Goal: Transaction & Acquisition: Obtain resource

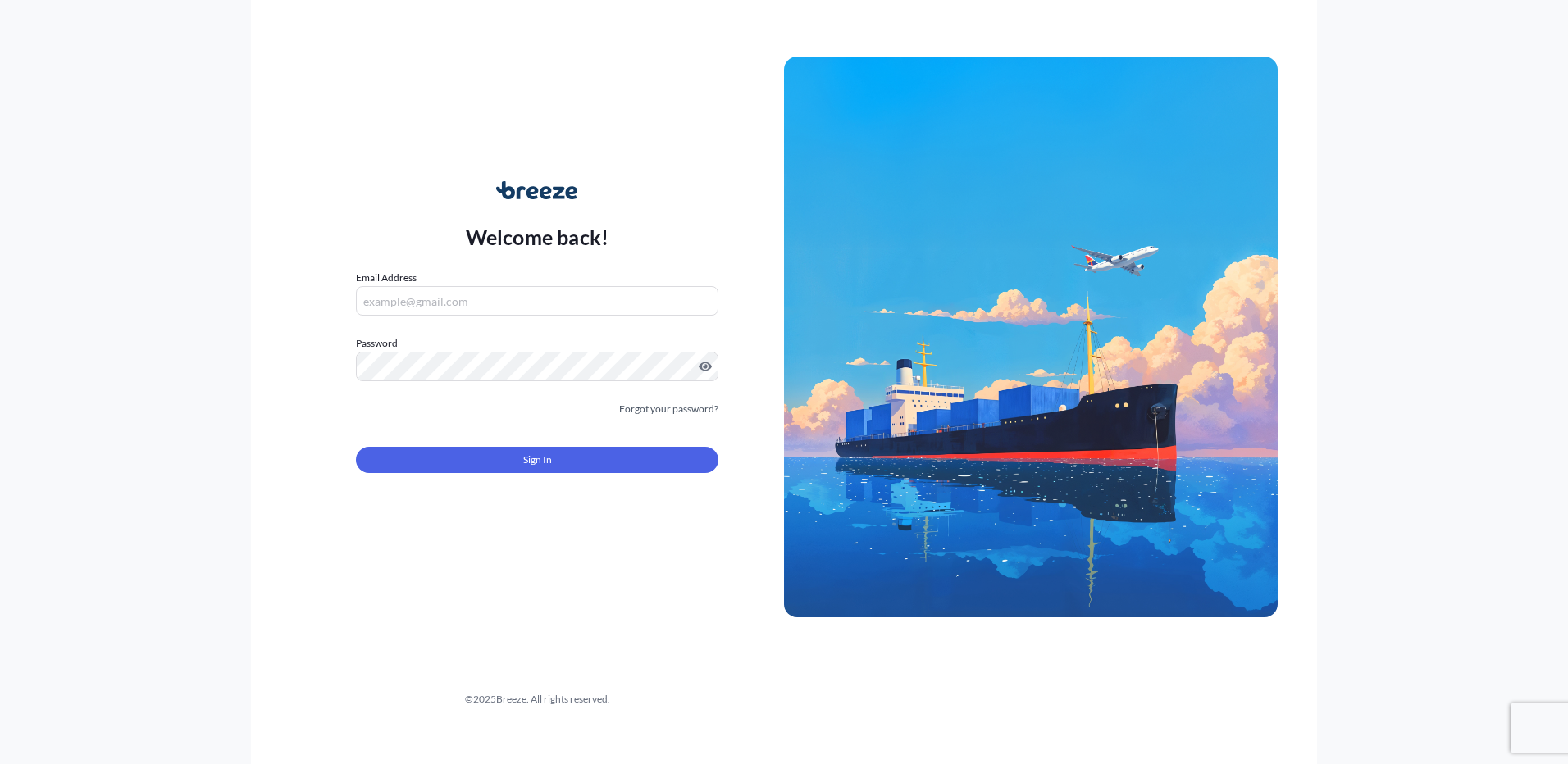
type input "[PERSON_NAME][EMAIL_ADDRESS][PERSON_NAME][DOMAIN_NAME]"
click at [336, 524] on div "Welcome back! Email Address [PERSON_NAME][EMAIL_ADDRESS][PERSON_NAME][DOMAIN_NA…" at bounding box center [536, 337] width 493 height 377
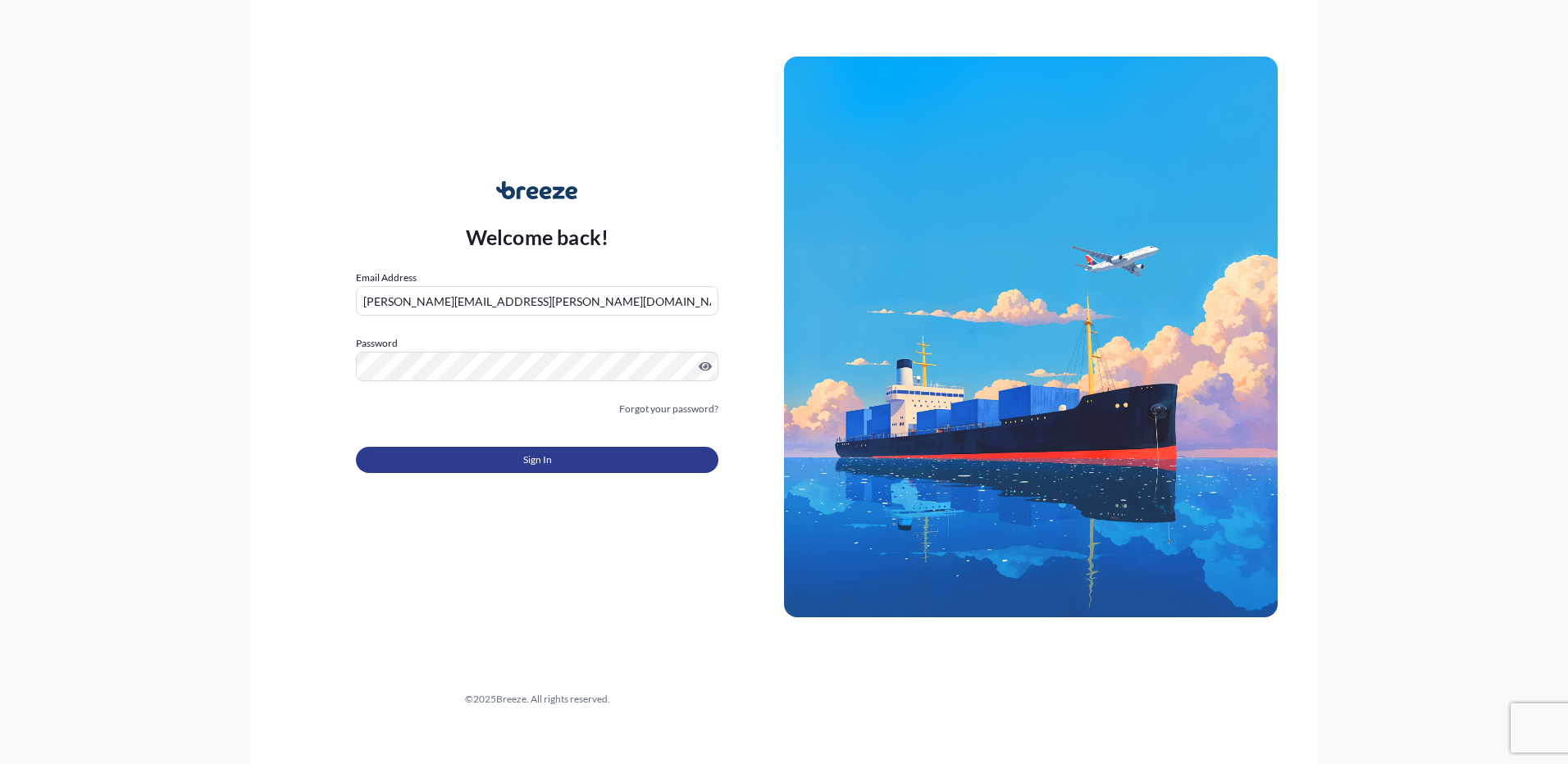
click at [394, 463] on button "Sign In" at bounding box center [536, 460] width 363 height 26
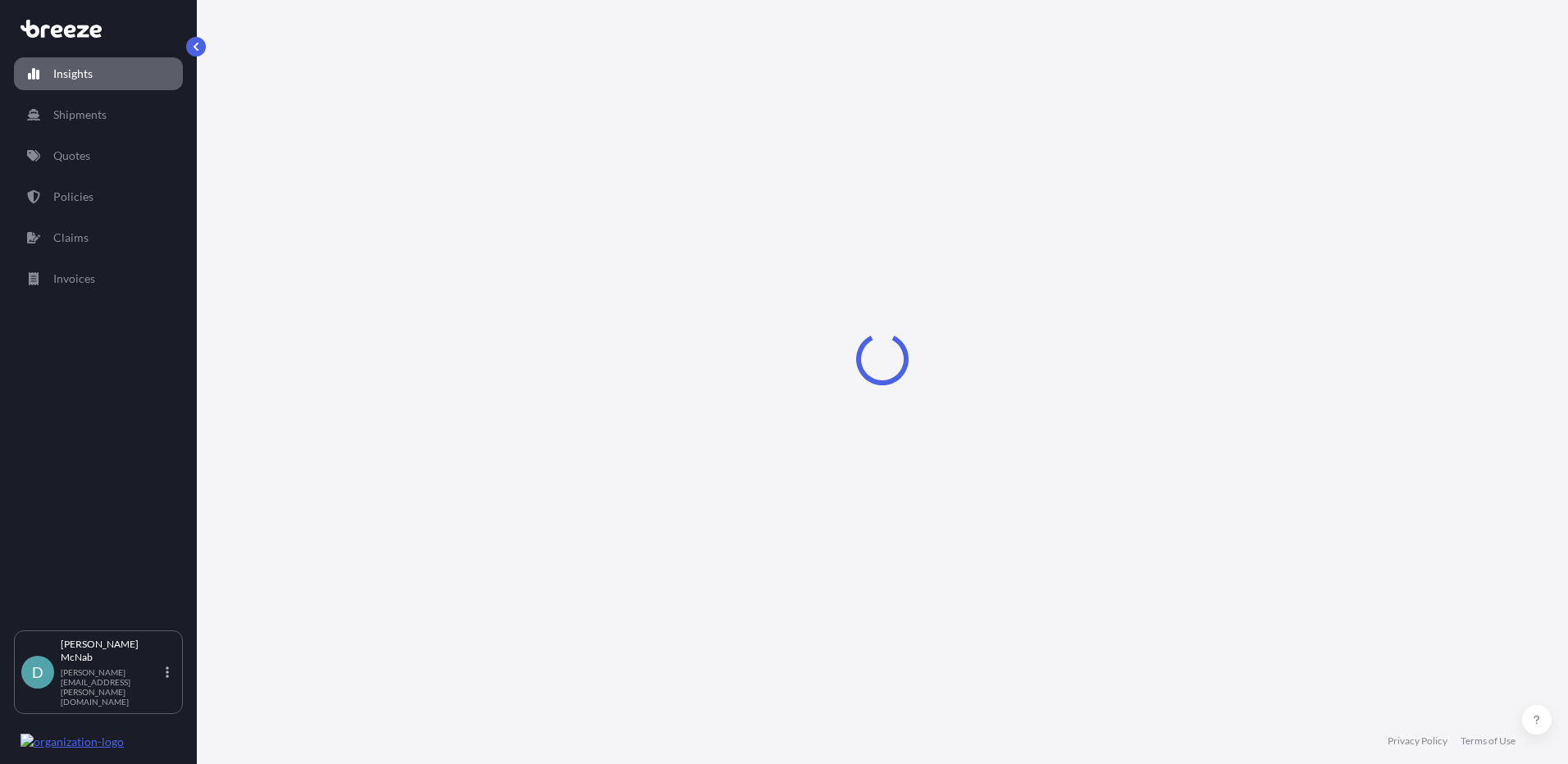
select select "2025"
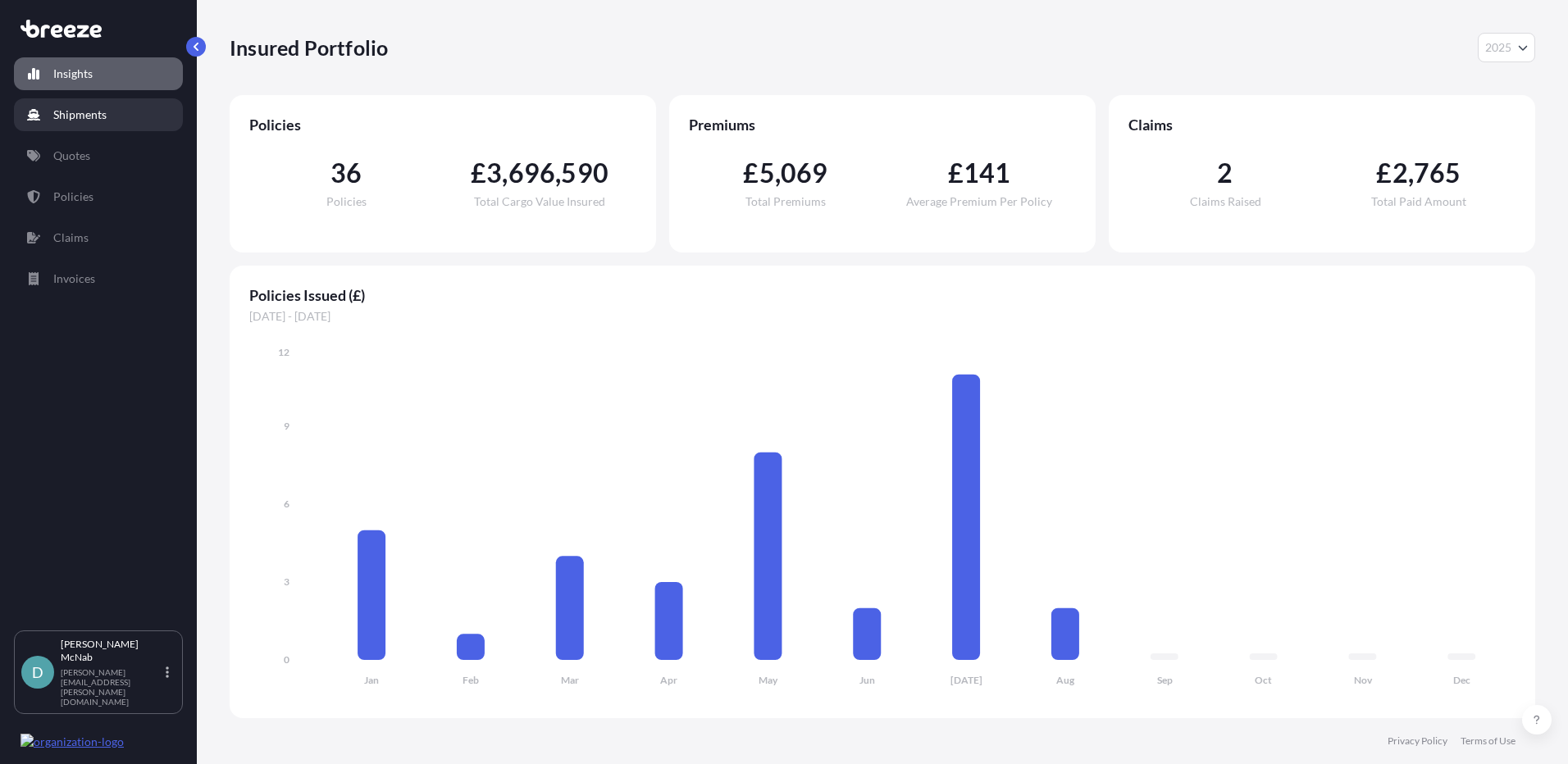
click at [91, 121] on p "Shipments" at bounding box center [80, 115] width 53 height 16
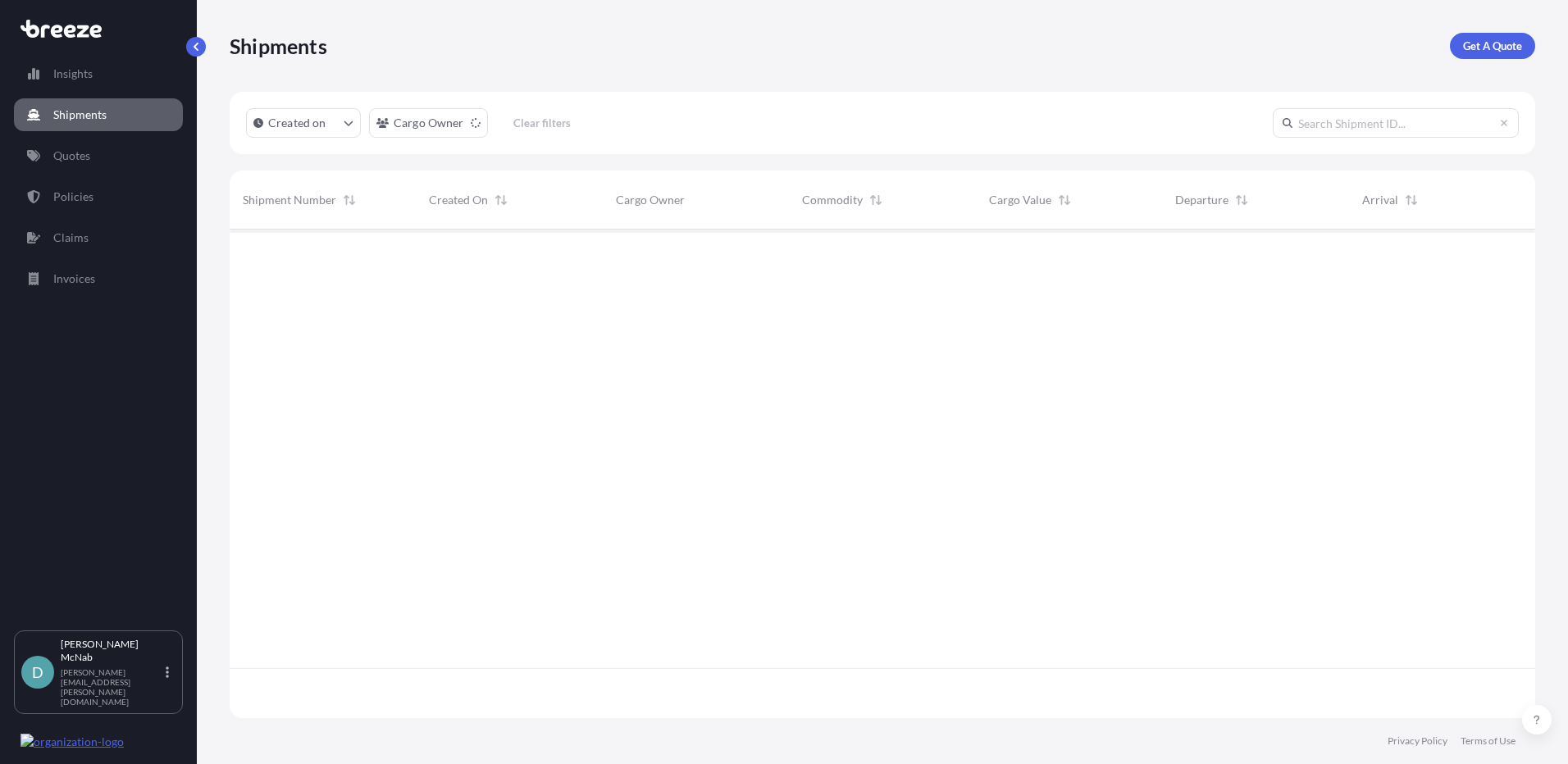
scroll to position [486, 1293]
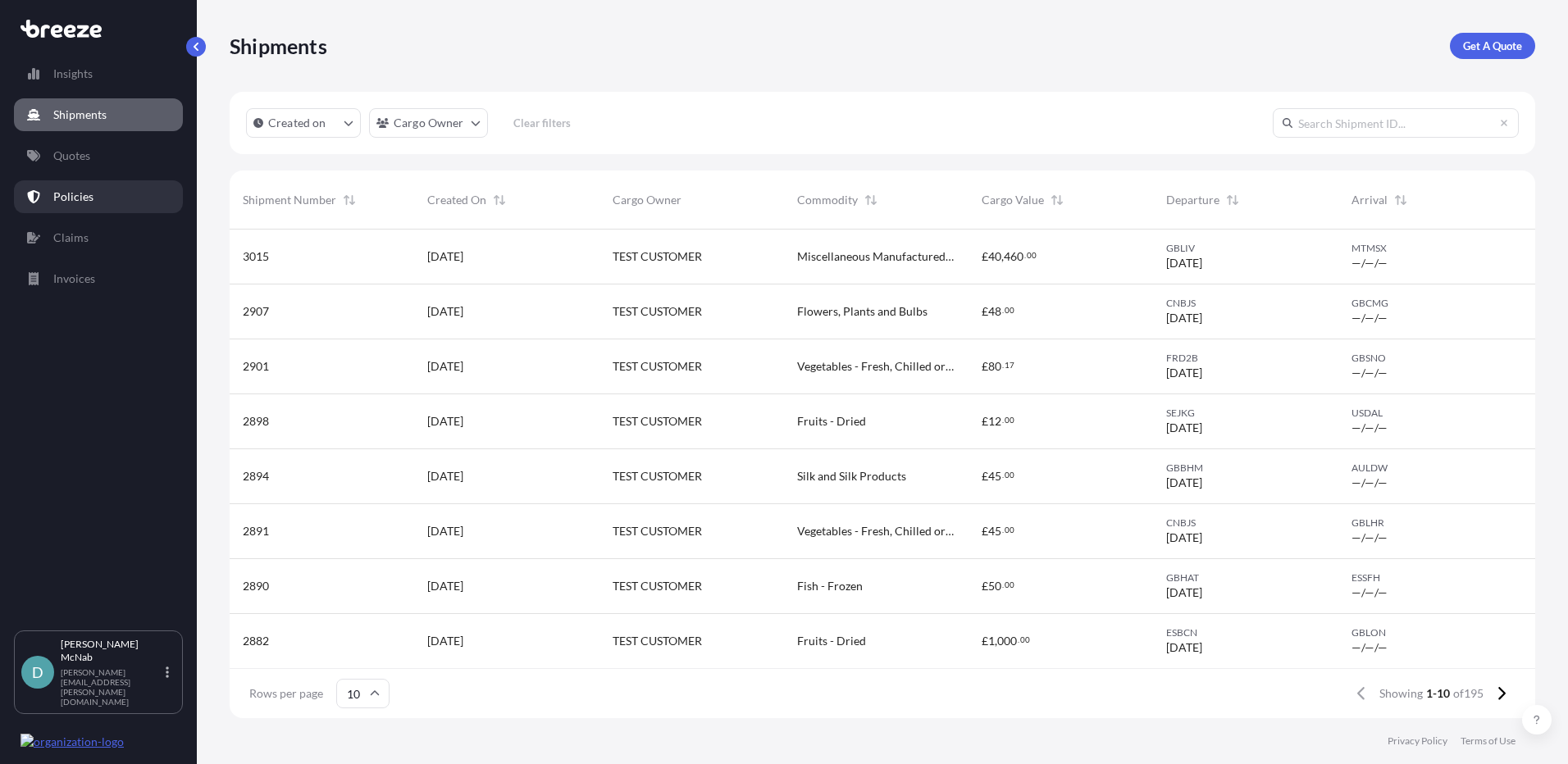
click at [112, 162] on link "Quotes" at bounding box center [98, 156] width 169 height 33
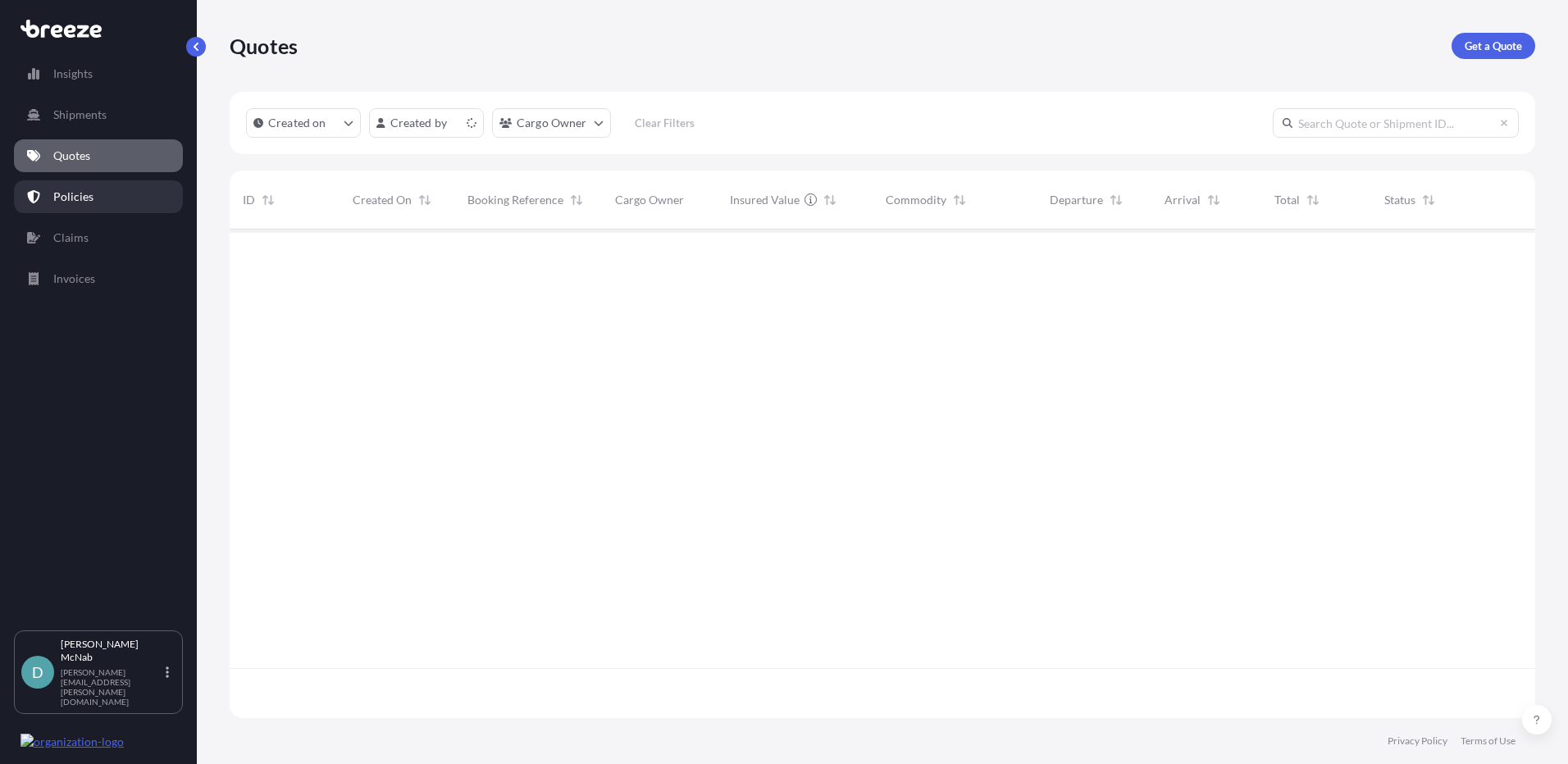
scroll to position [486, 1293]
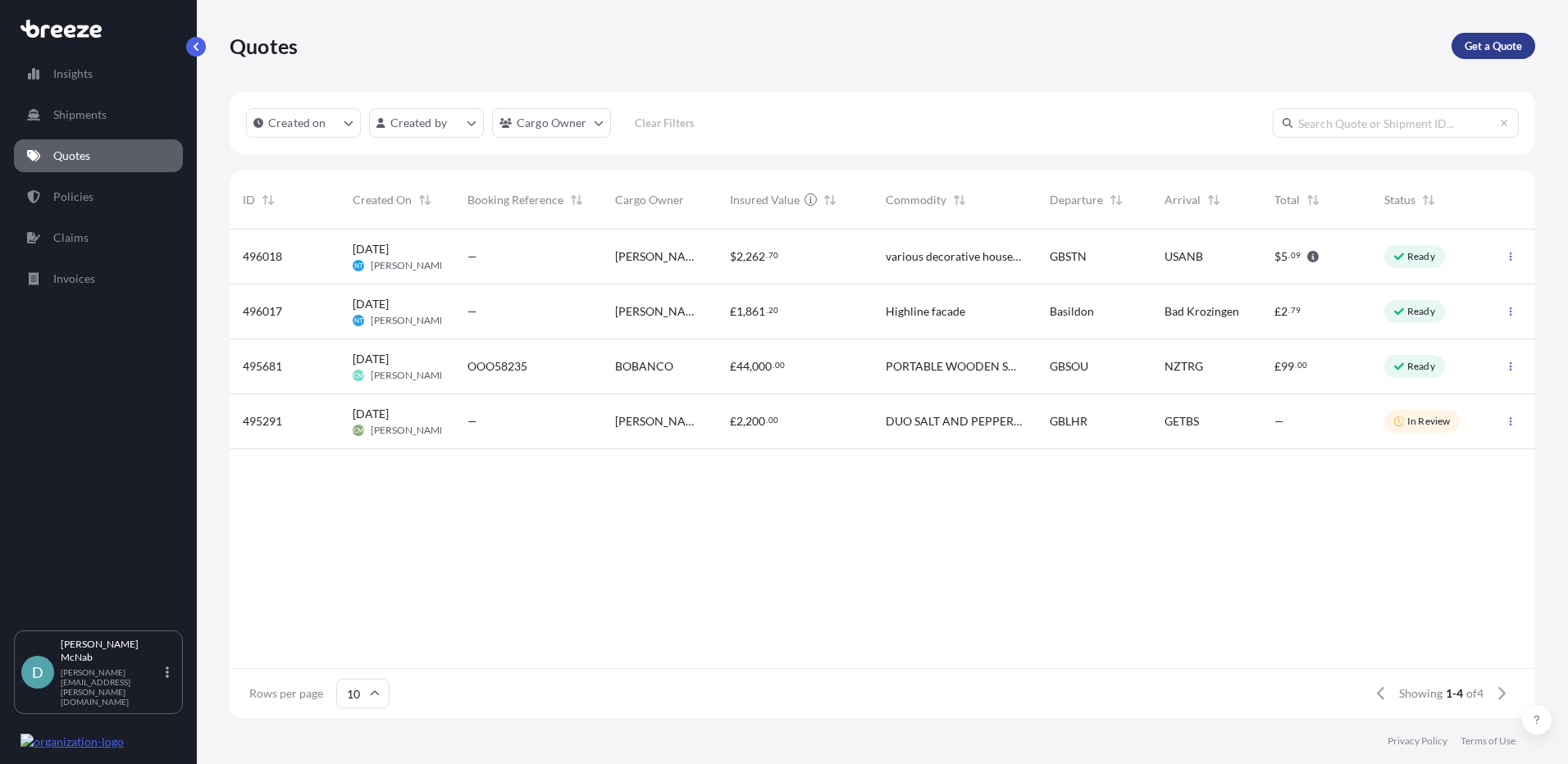
click at [1474, 48] on p "Get a Quote" at bounding box center [1493, 46] width 58 height 16
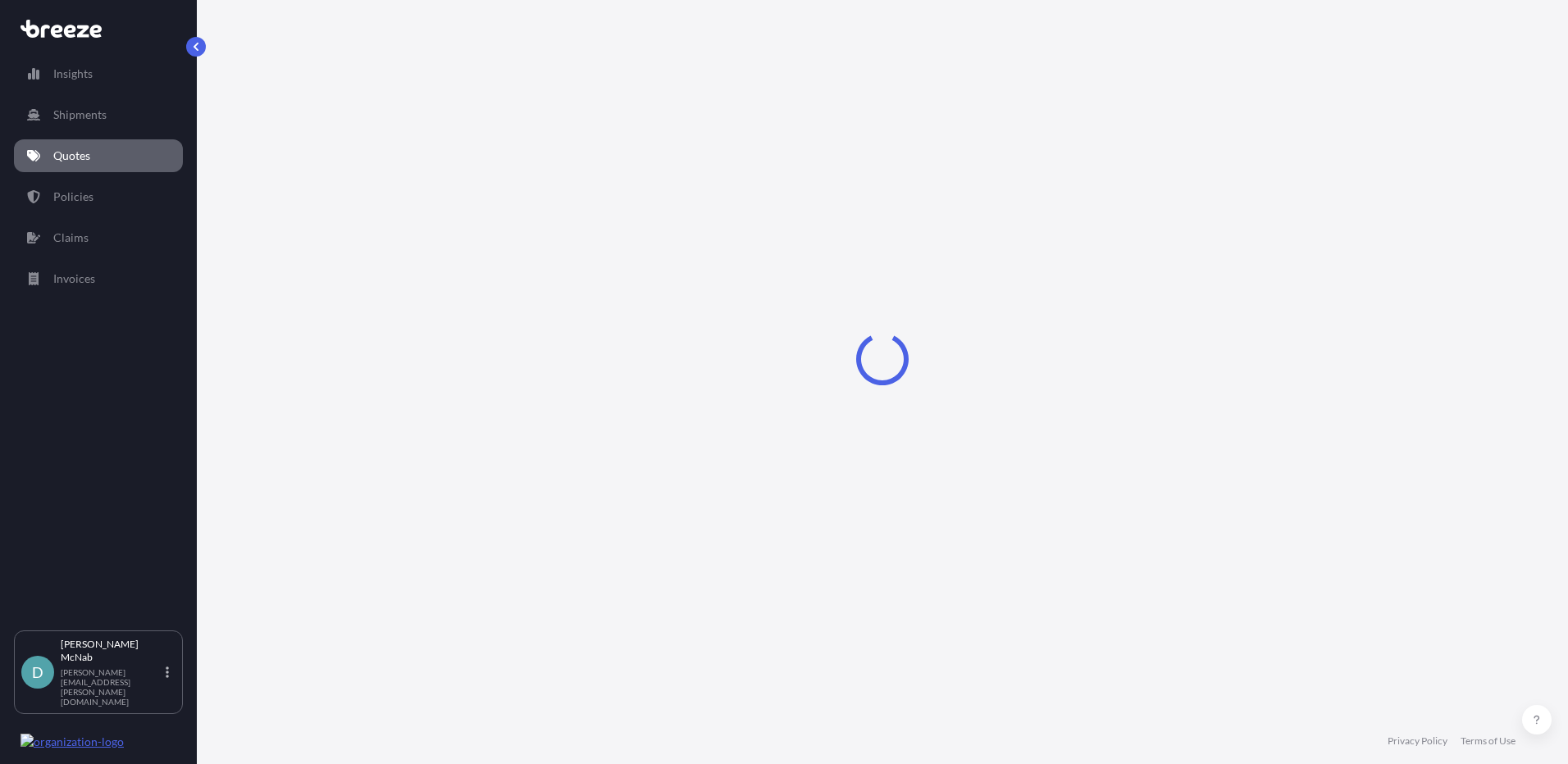
select select "Sea"
select select "1"
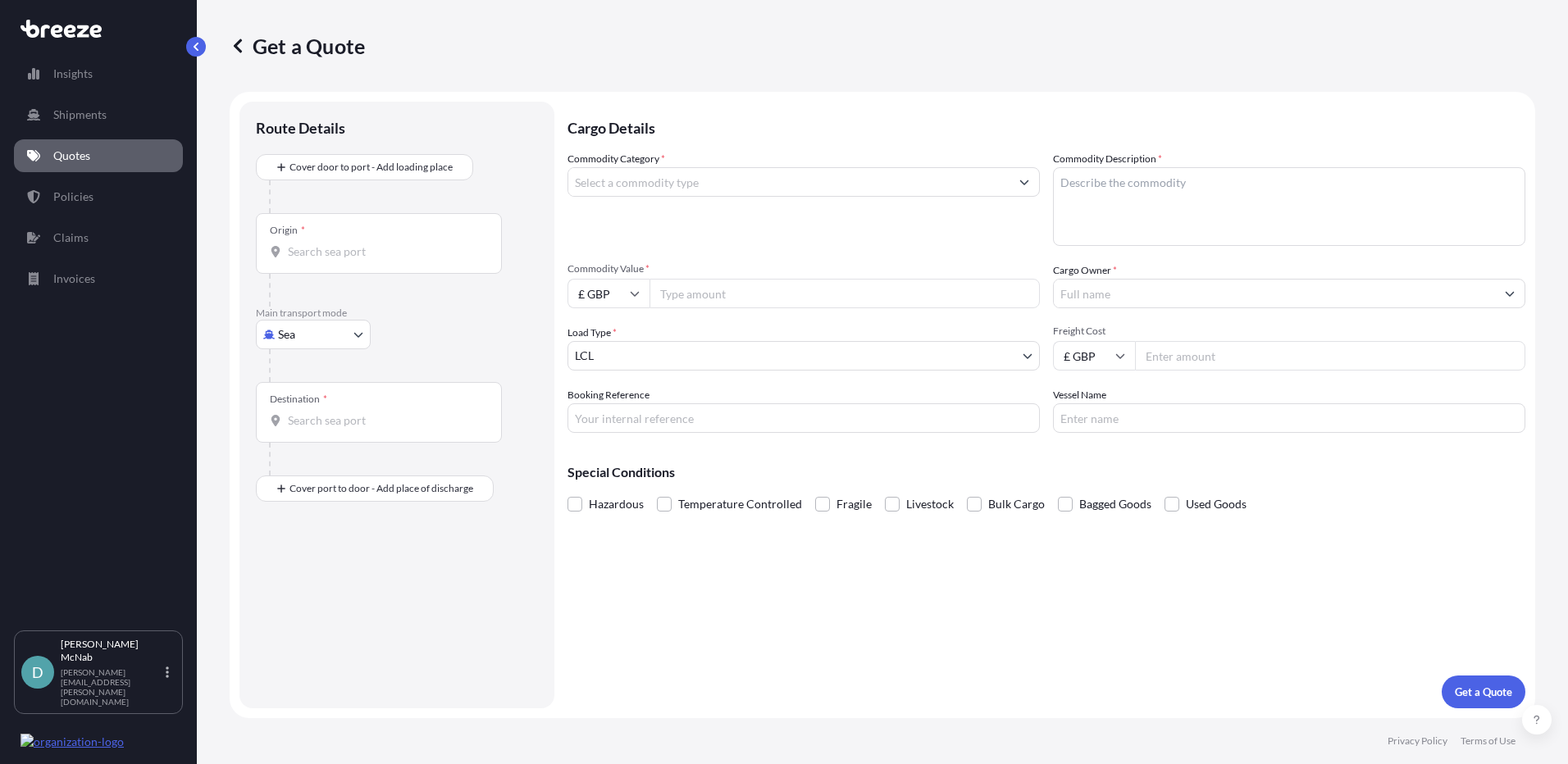
click at [319, 259] on input "Origin *" at bounding box center [384, 252] width 194 height 16
click at [283, 346] on body "0 options available. Insights Shipments Quotes Policies Claims Invoices D [PERS…" at bounding box center [784, 382] width 1568 height 764
click at [344, 241] on div "Origin *" at bounding box center [379, 244] width 246 height 60
click at [344, 244] on input "Origin * Please select an origin" at bounding box center [384, 252] width 194 height 16
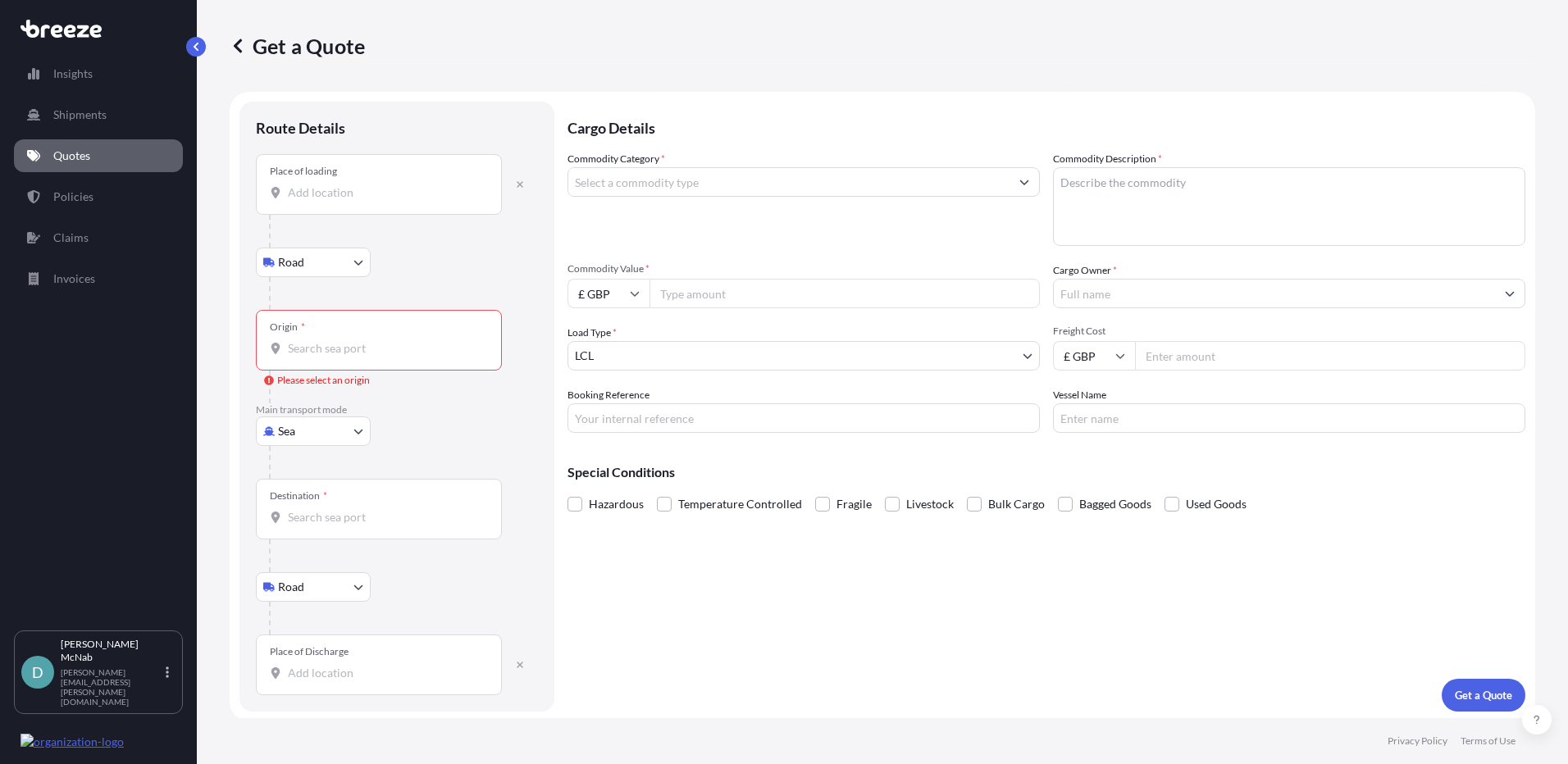
scroll to position [3, 0]
click at [321, 196] on input "Place of loading" at bounding box center [384, 189] width 194 height 16
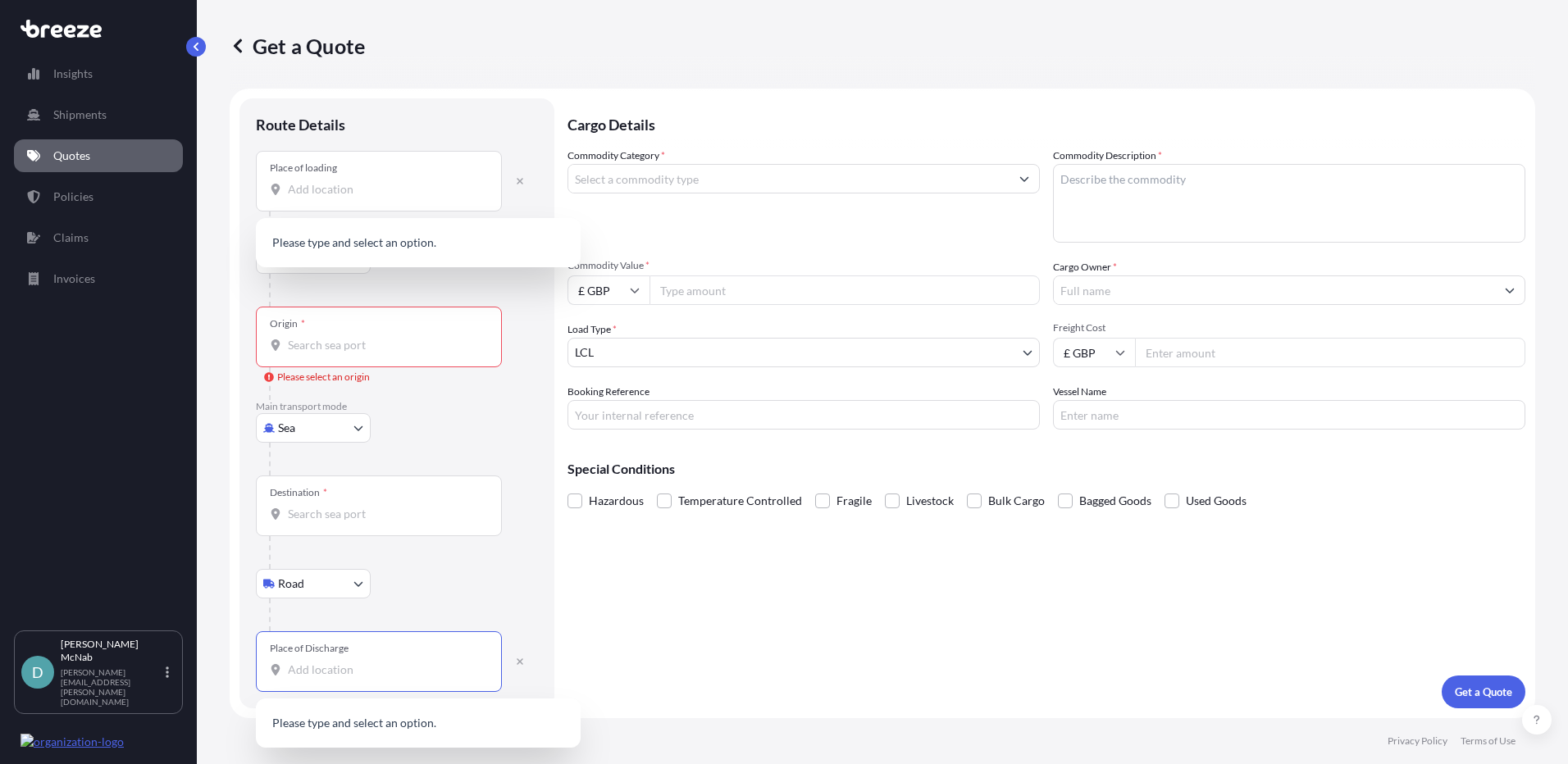
click at [311, 678] on input "Place of Discharge" at bounding box center [384, 669] width 194 height 16
click at [322, 197] on input "Place of loading" at bounding box center [384, 189] width 194 height 16
click at [364, 341] on input "Origin * Please select an origin" at bounding box center [384, 345] width 194 height 16
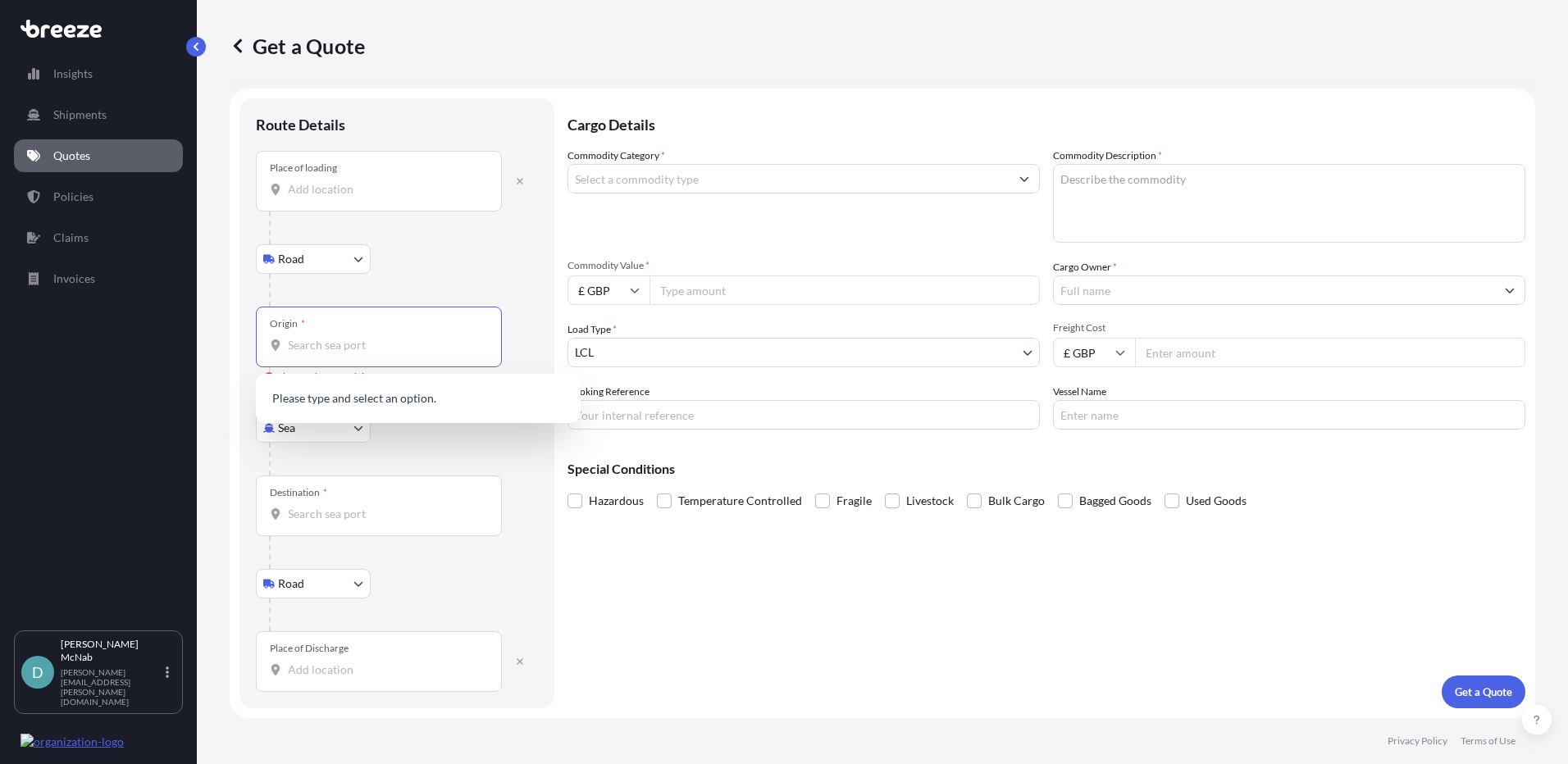
click at [322, 183] on input "Place of loading" at bounding box center [384, 189] width 194 height 16
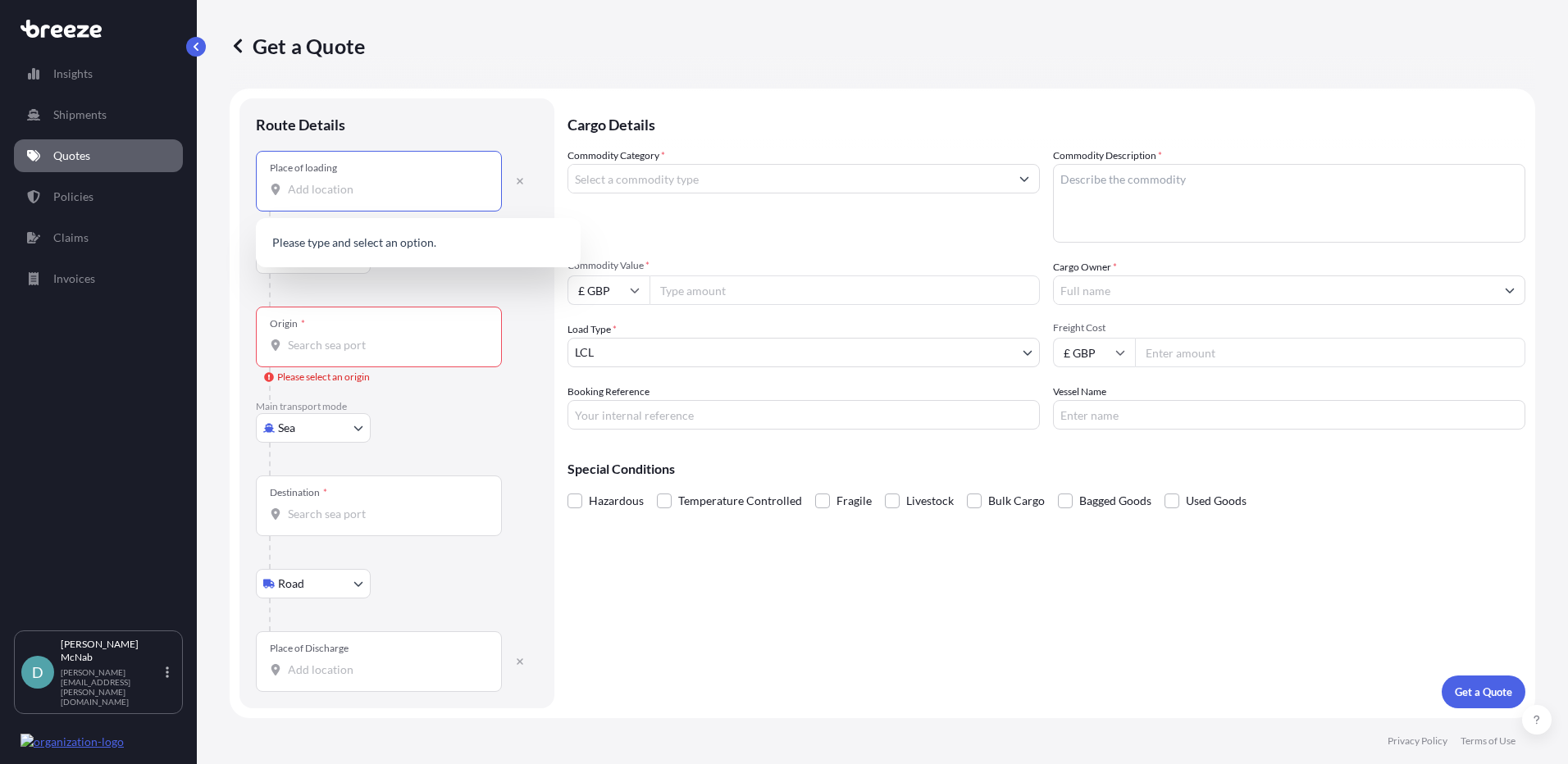
click at [346, 342] on input "Origin * Please select an origin" at bounding box center [384, 345] width 194 height 16
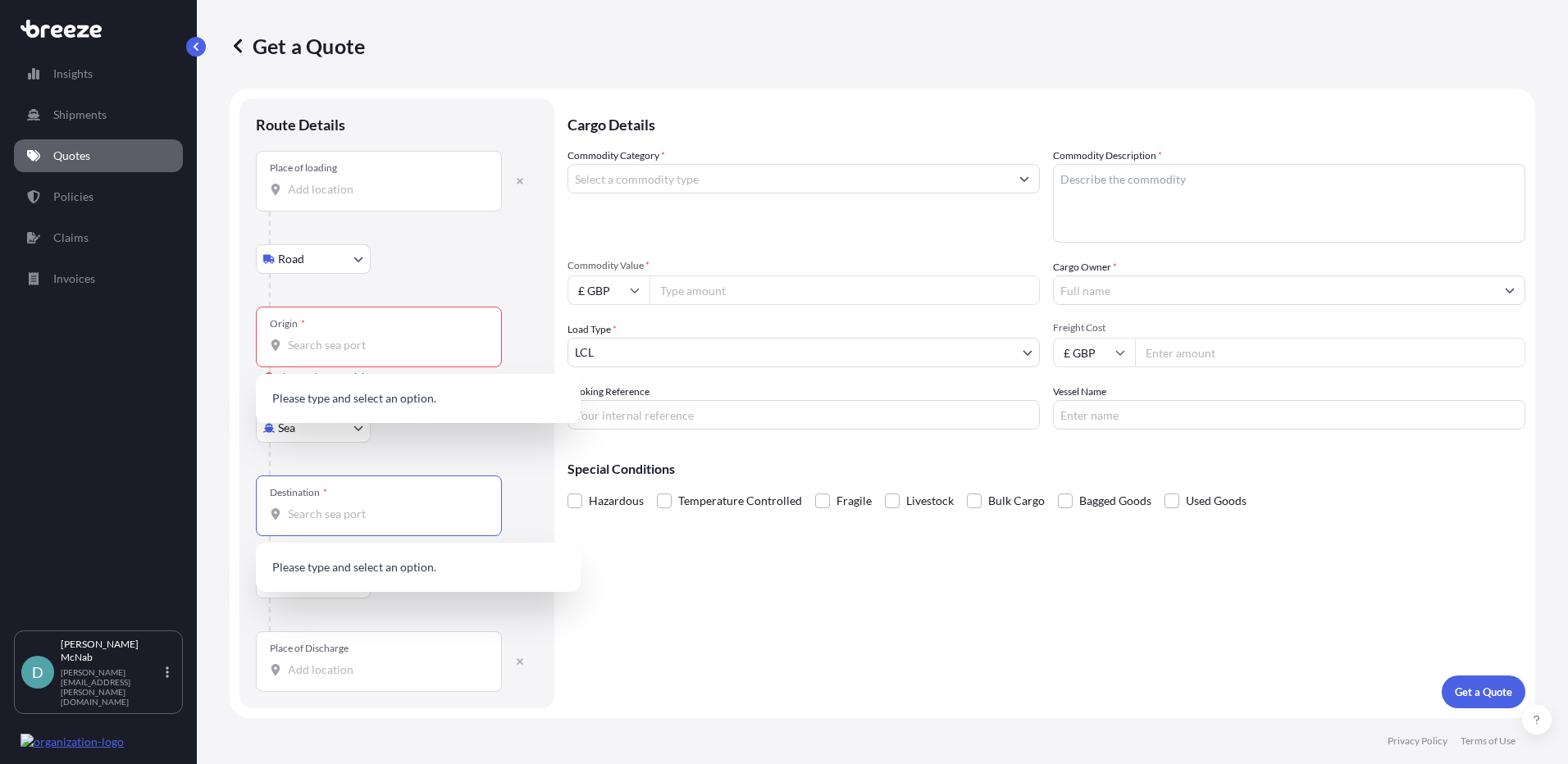
click at [324, 522] on input "Destination *" at bounding box center [384, 514] width 194 height 16
click at [313, 656] on div "Place of Discharge" at bounding box center [379, 662] width 246 height 60
click at [313, 662] on input "Place of Discharge" at bounding box center [384, 669] width 194 height 16
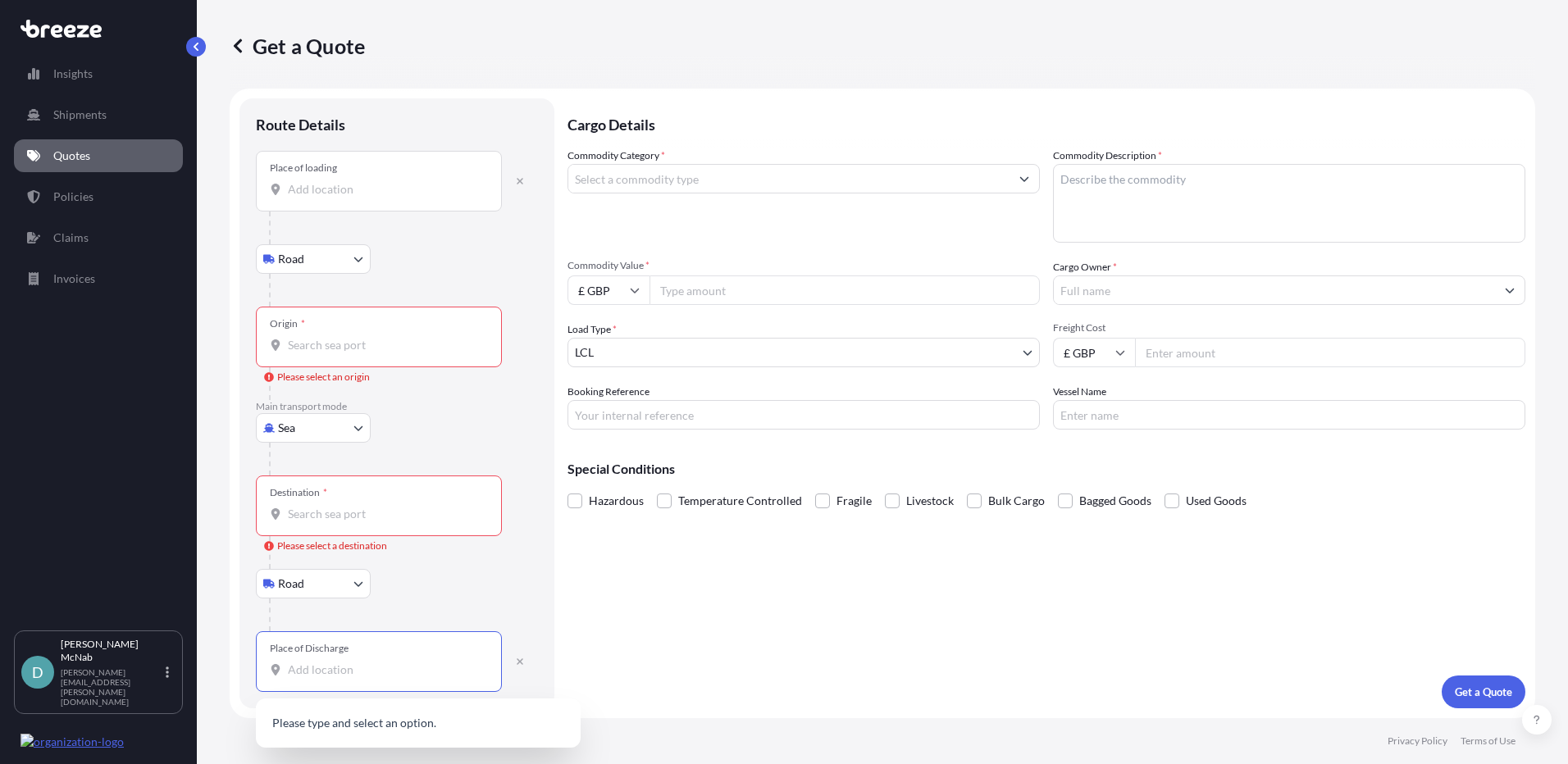
click at [981, 183] on input "Commodity Category *" at bounding box center [789, 178] width 441 height 29
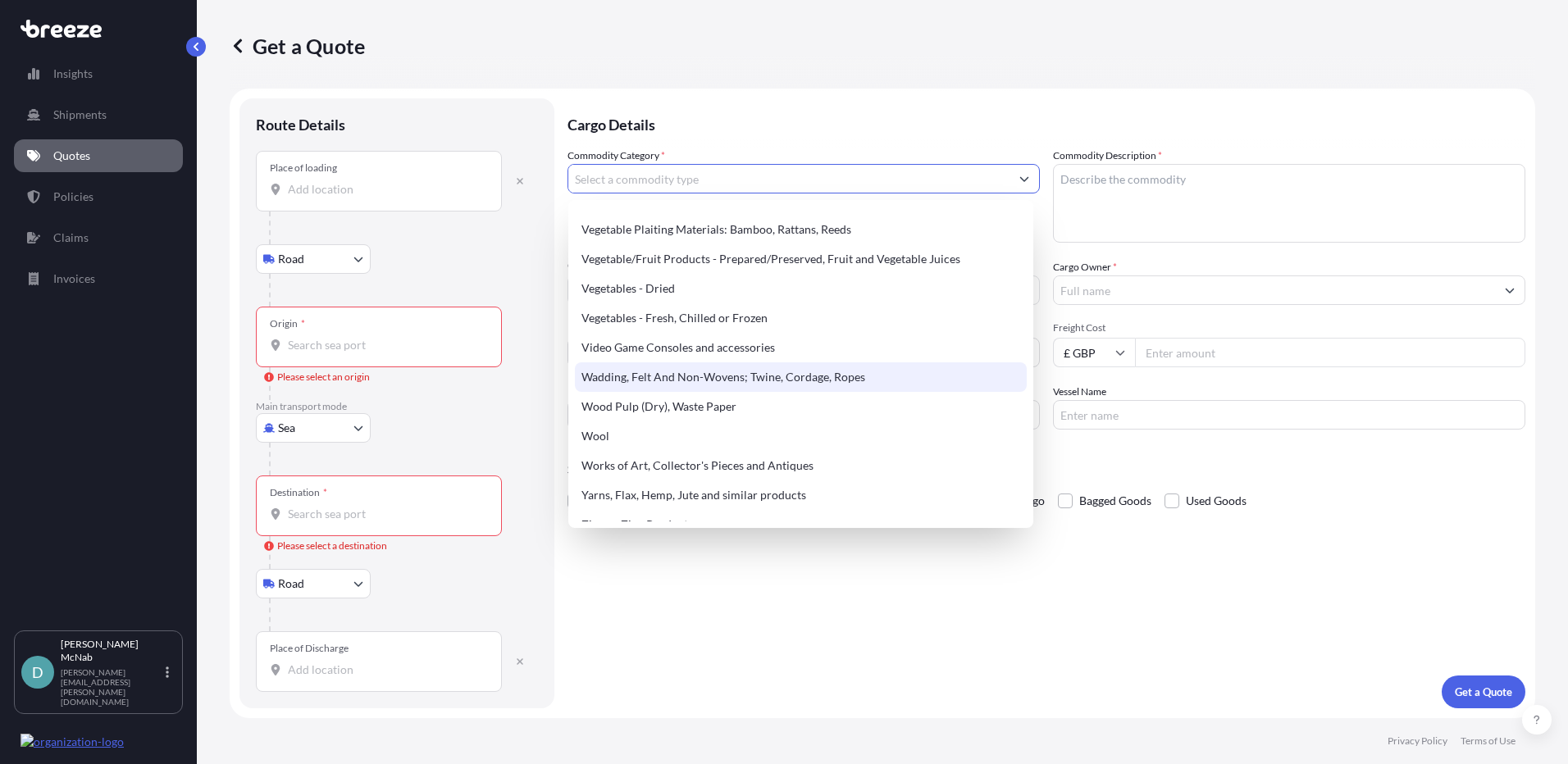
scroll to position [3819, 0]
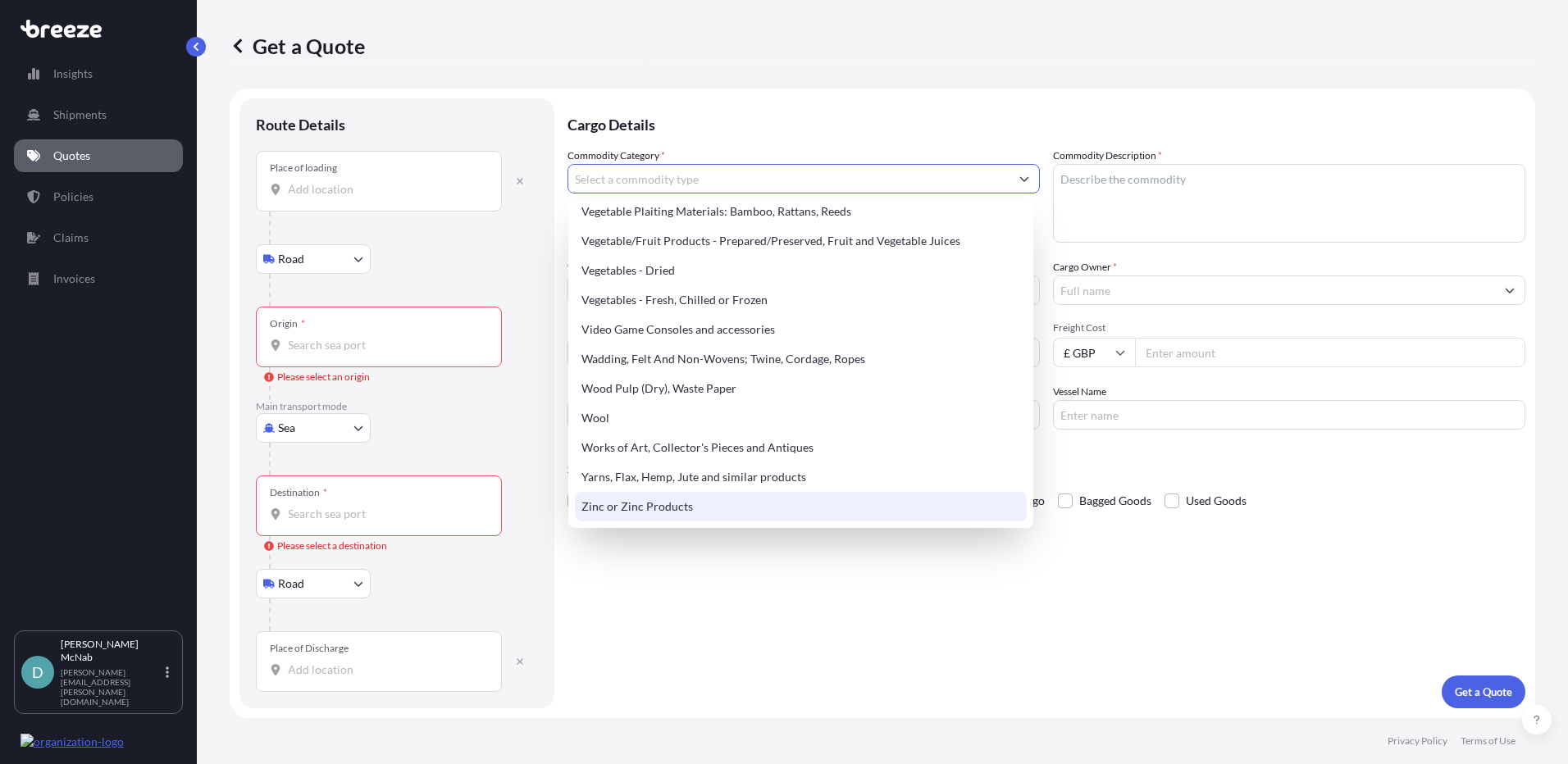
click at [702, 540] on div "Cargo Details Commodity Category * Commodity Description * Commodity Value * £ …" at bounding box center [1046, 403] width 958 height 610
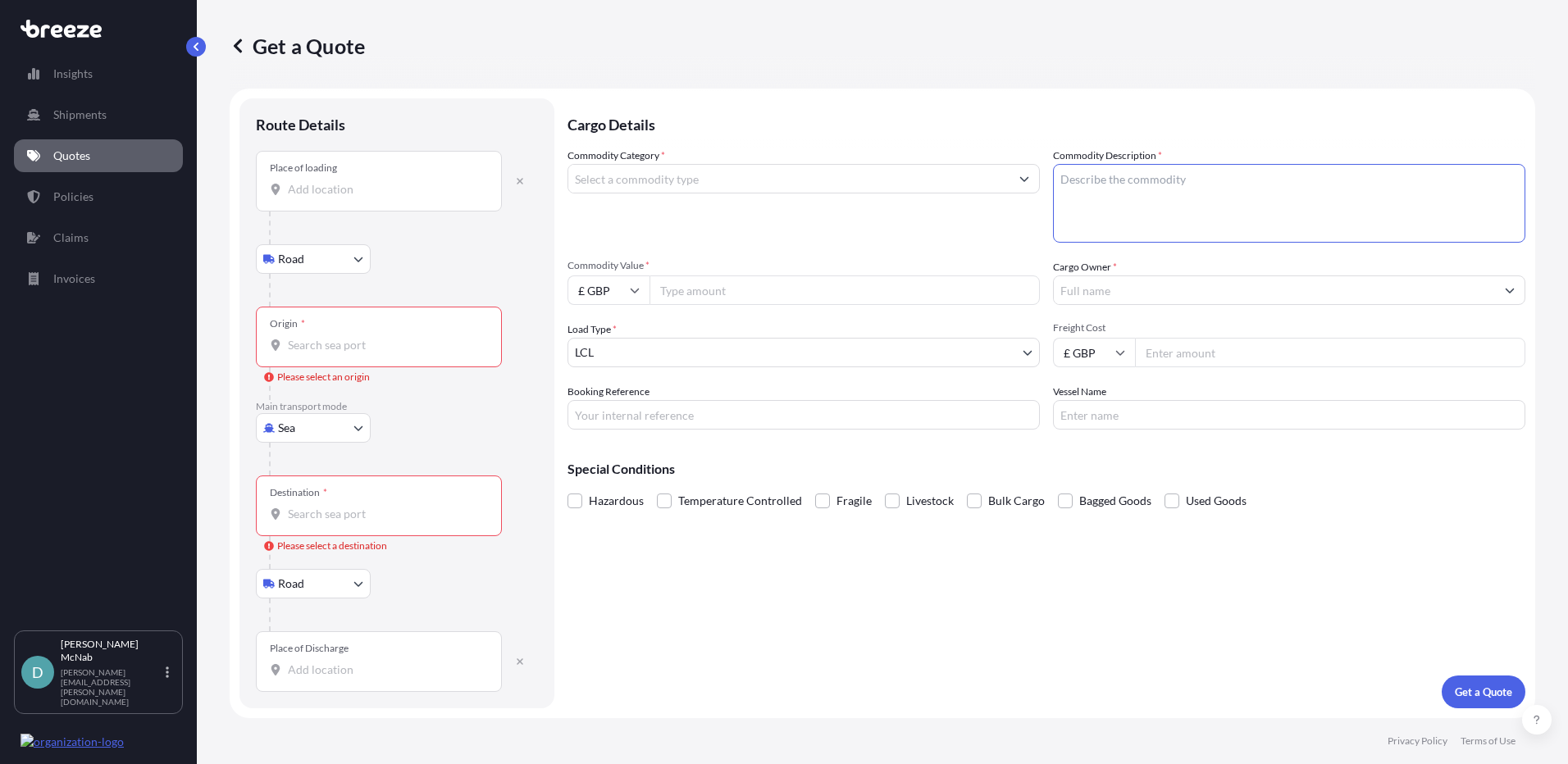
click at [1063, 211] on textarea "Commodity Description *" at bounding box center [1289, 202] width 472 height 78
click at [1103, 294] on input "Cargo Owner *" at bounding box center [1274, 290] width 441 height 29
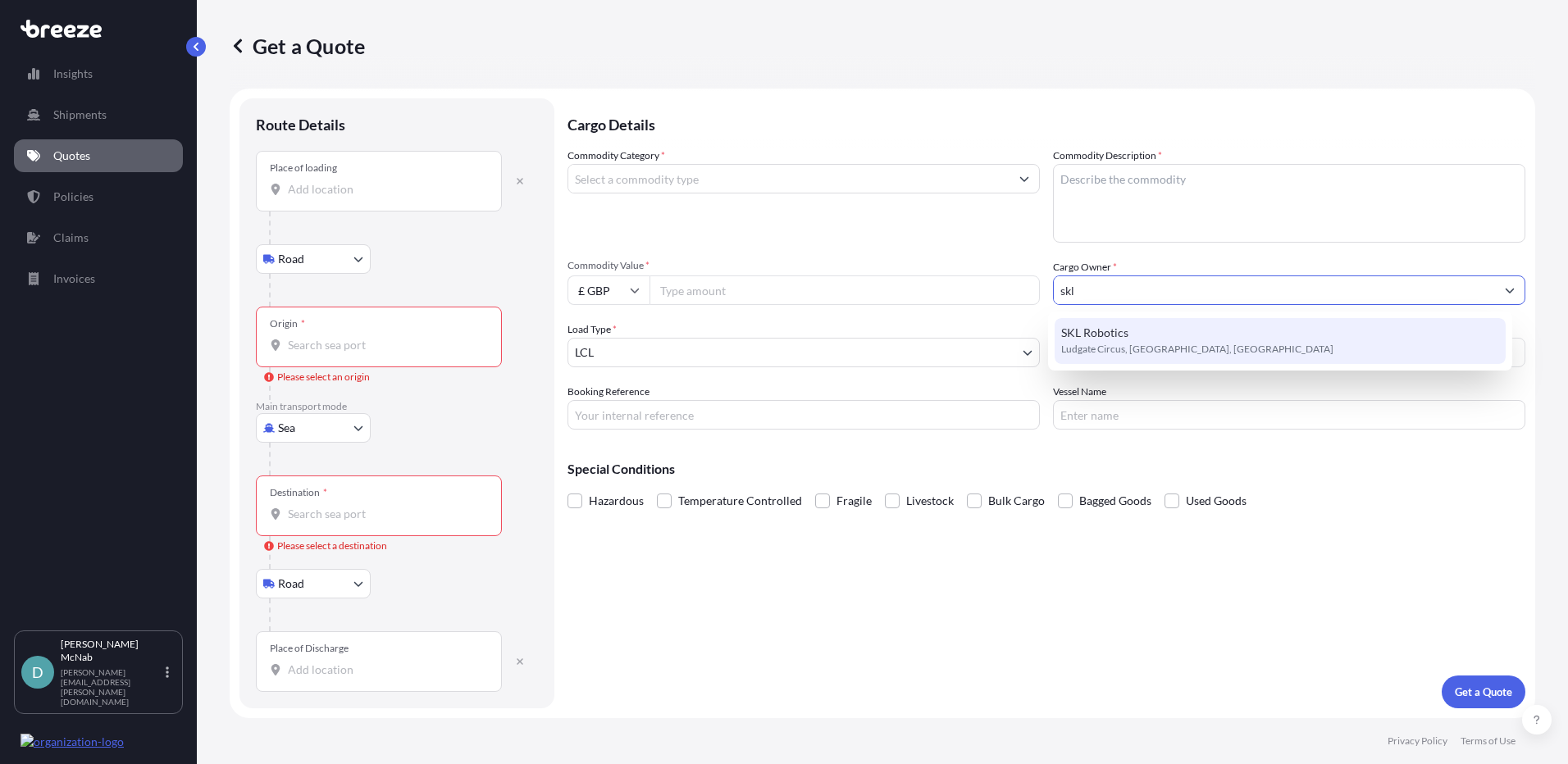
type input "skl"
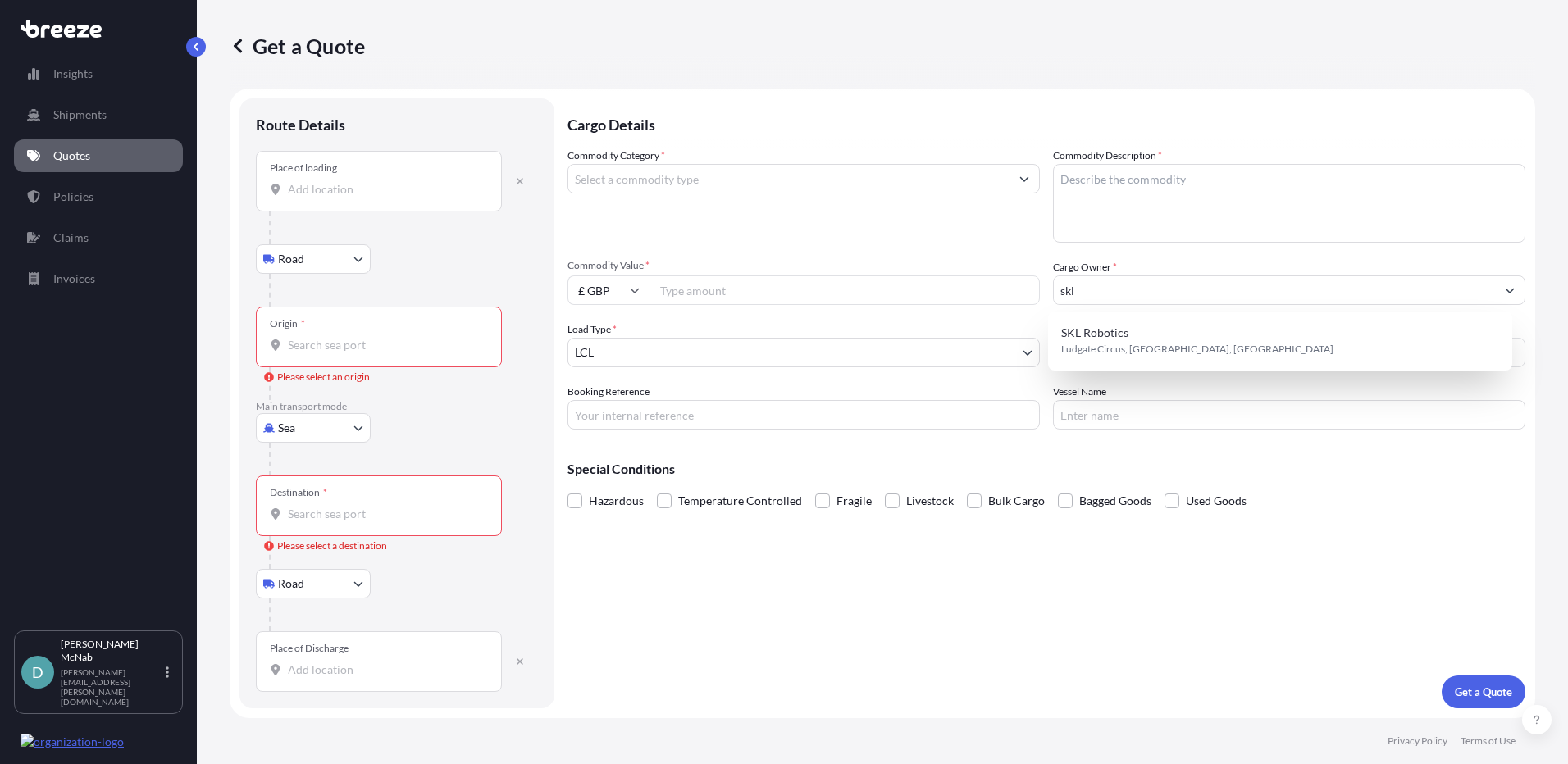
click at [827, 314] on div "Commodity Category * Commodity Description * Commodity Value * £ GBP Cargo Owne…" at bounding box center [1046, 289] width 958 height 283
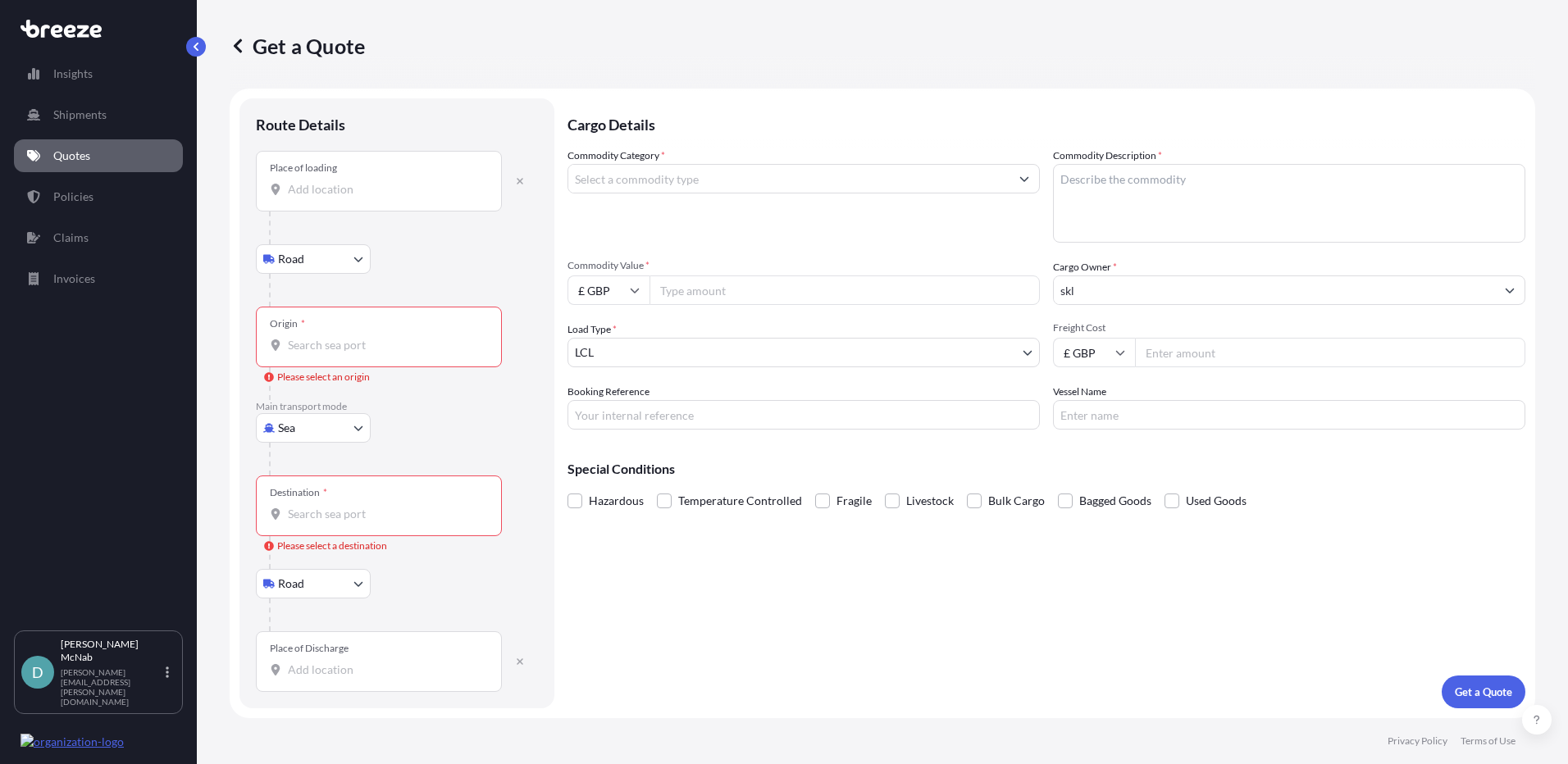
click at [679, 295] on input "Commodity Value *" at bounding box center [844, 290] width 390 height 29
click at [672, 345] on body "1 option available. Insights Shipments Quotes Policies Claims Invoices D [PERSO…" at bounding box center [784, 382] width 1568 height 764
click at [1139, 354] on input "Freight Cost" at bounding box center [1329, 352] width 390 height 29
click at [75, 158] on p "Quotes" at bounding box center [71, 155] width 37 height 16
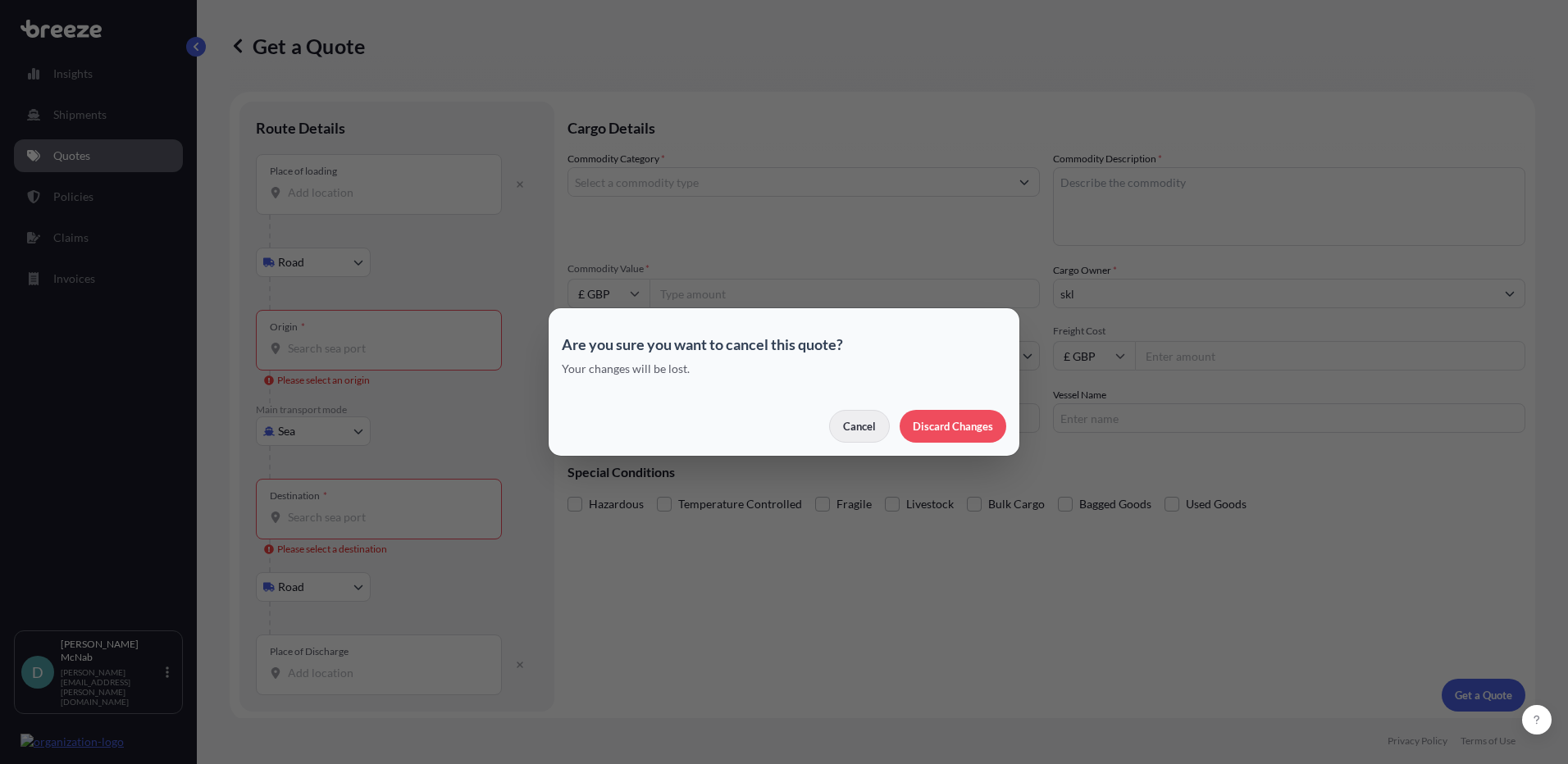
click at [890, 431] on div "Cancel Discard Changes" at bounding box center [784, 426] width 444 height 33
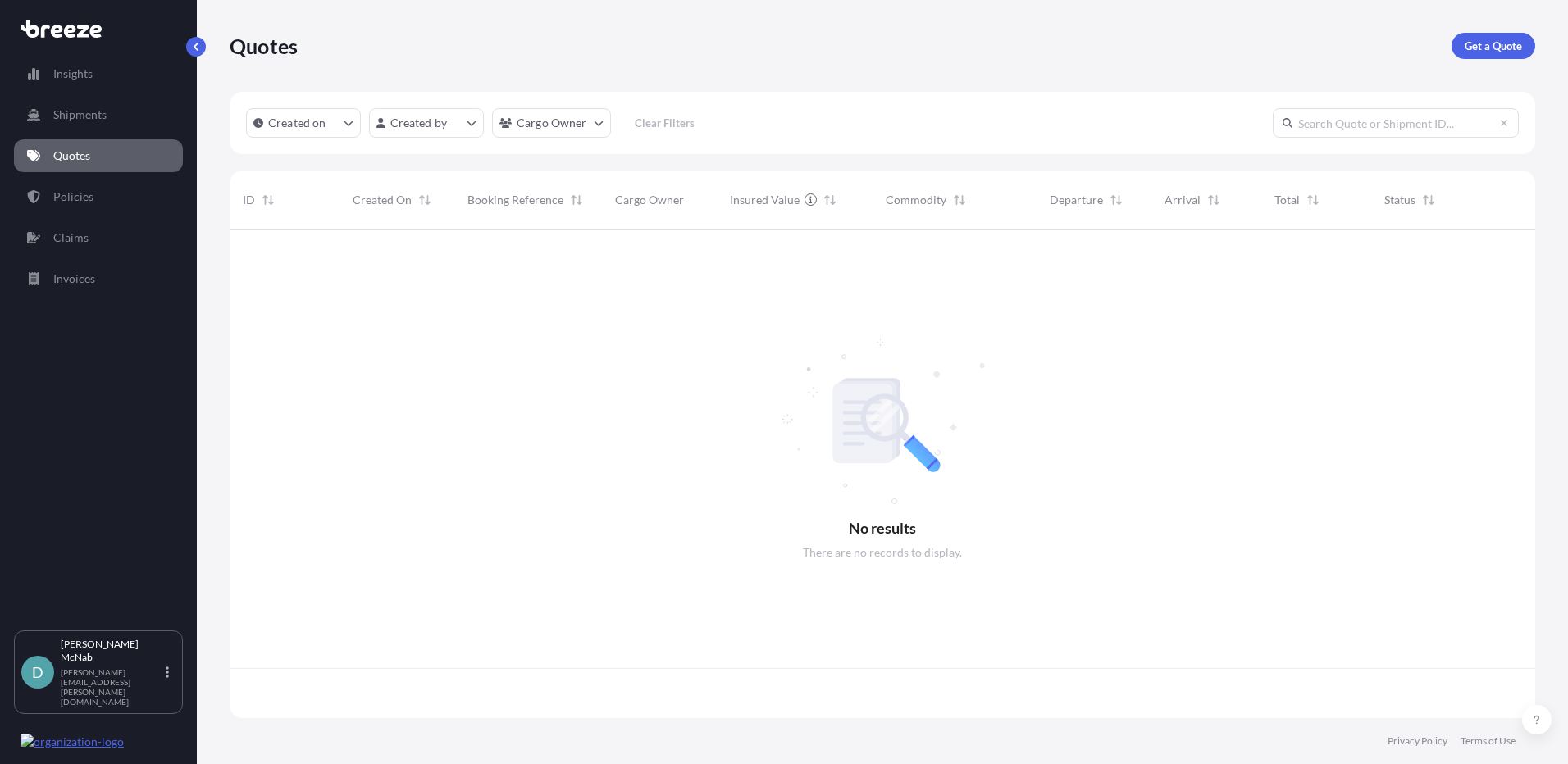
scroll to position [486, 1293]
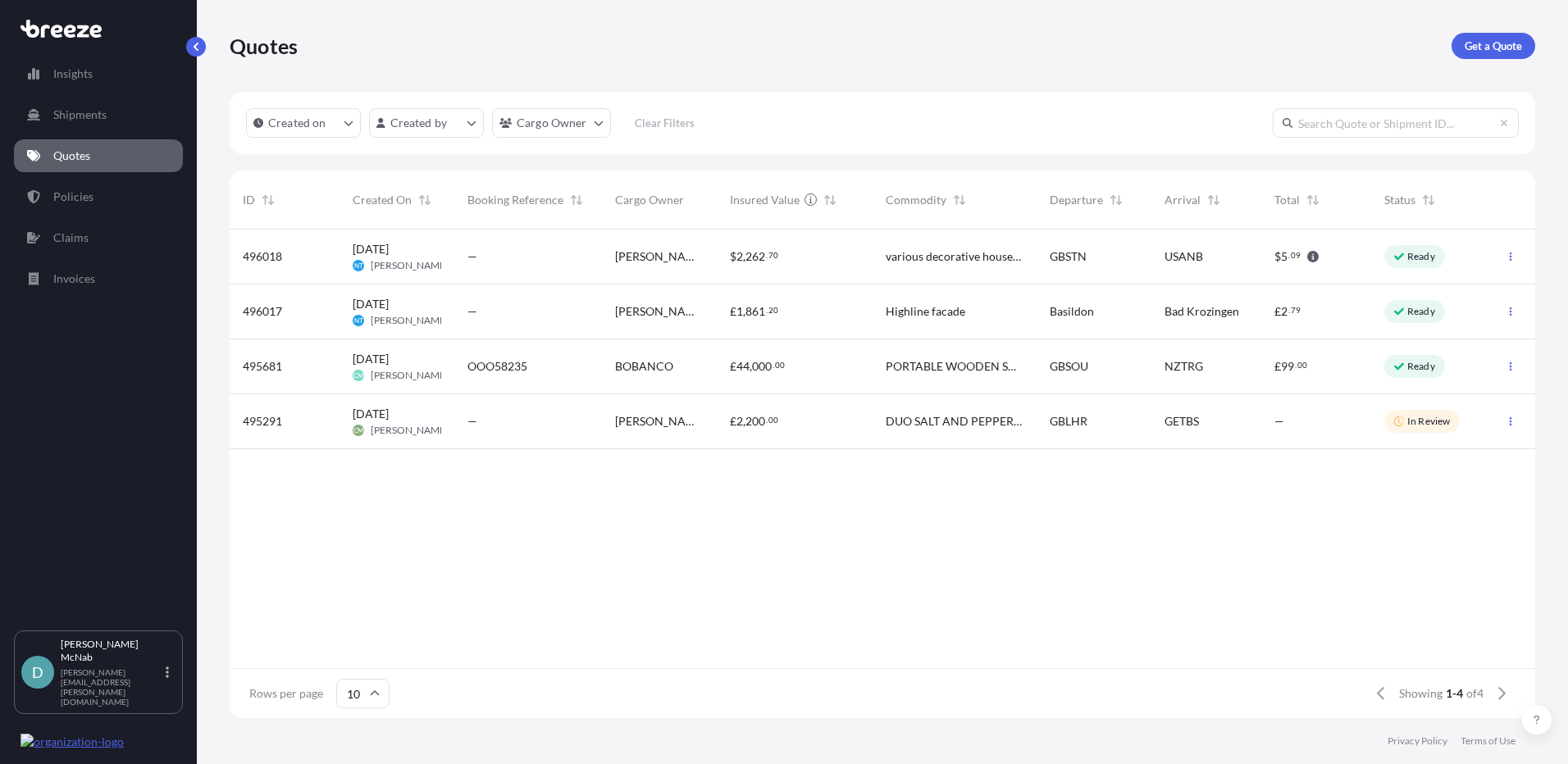
click at [481, 270] on div "—" at bounding box center [528, 258] width 147 height 55
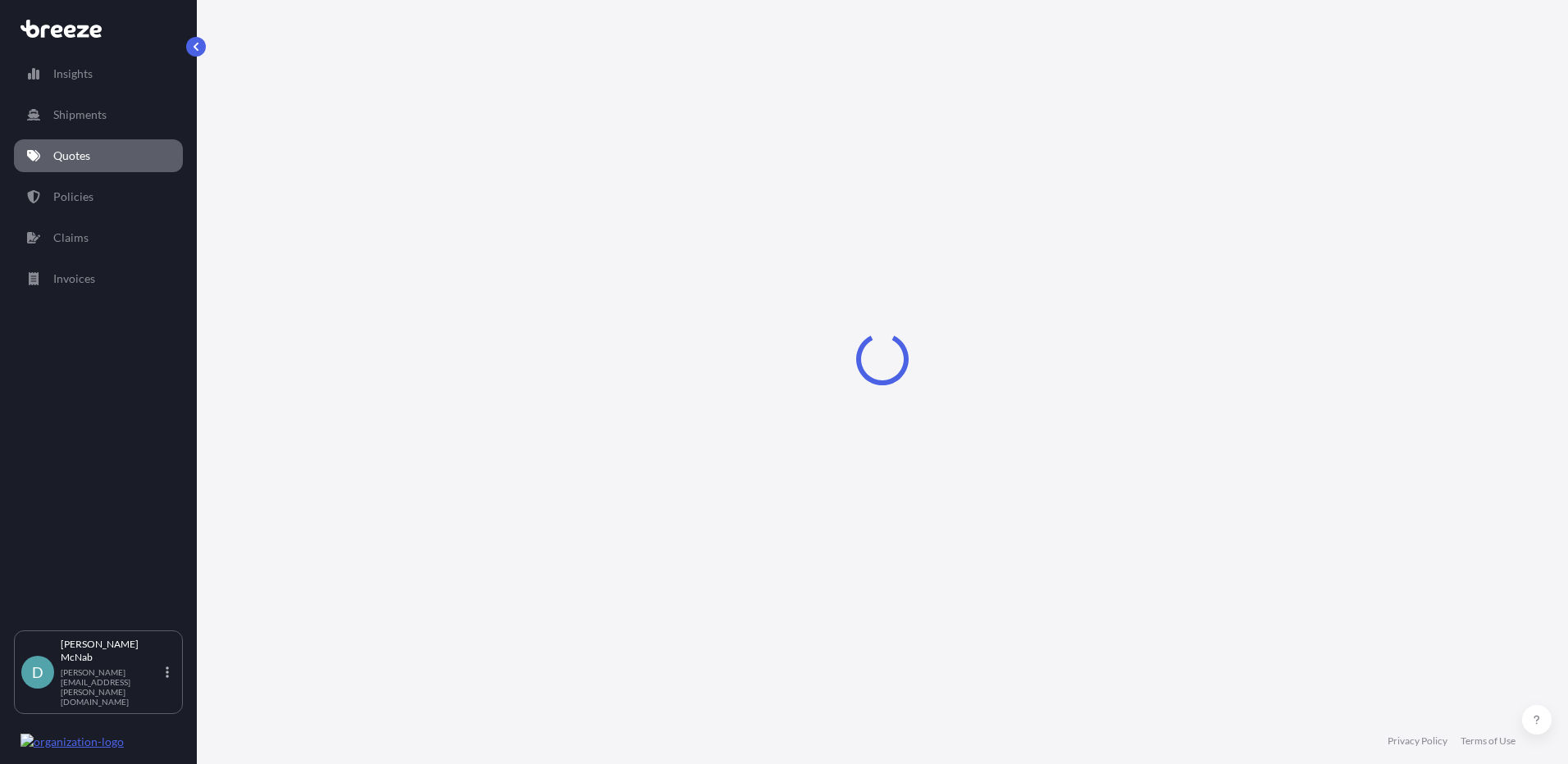
select select "Road"
select select "Air"
select select "Road"
select select "1"
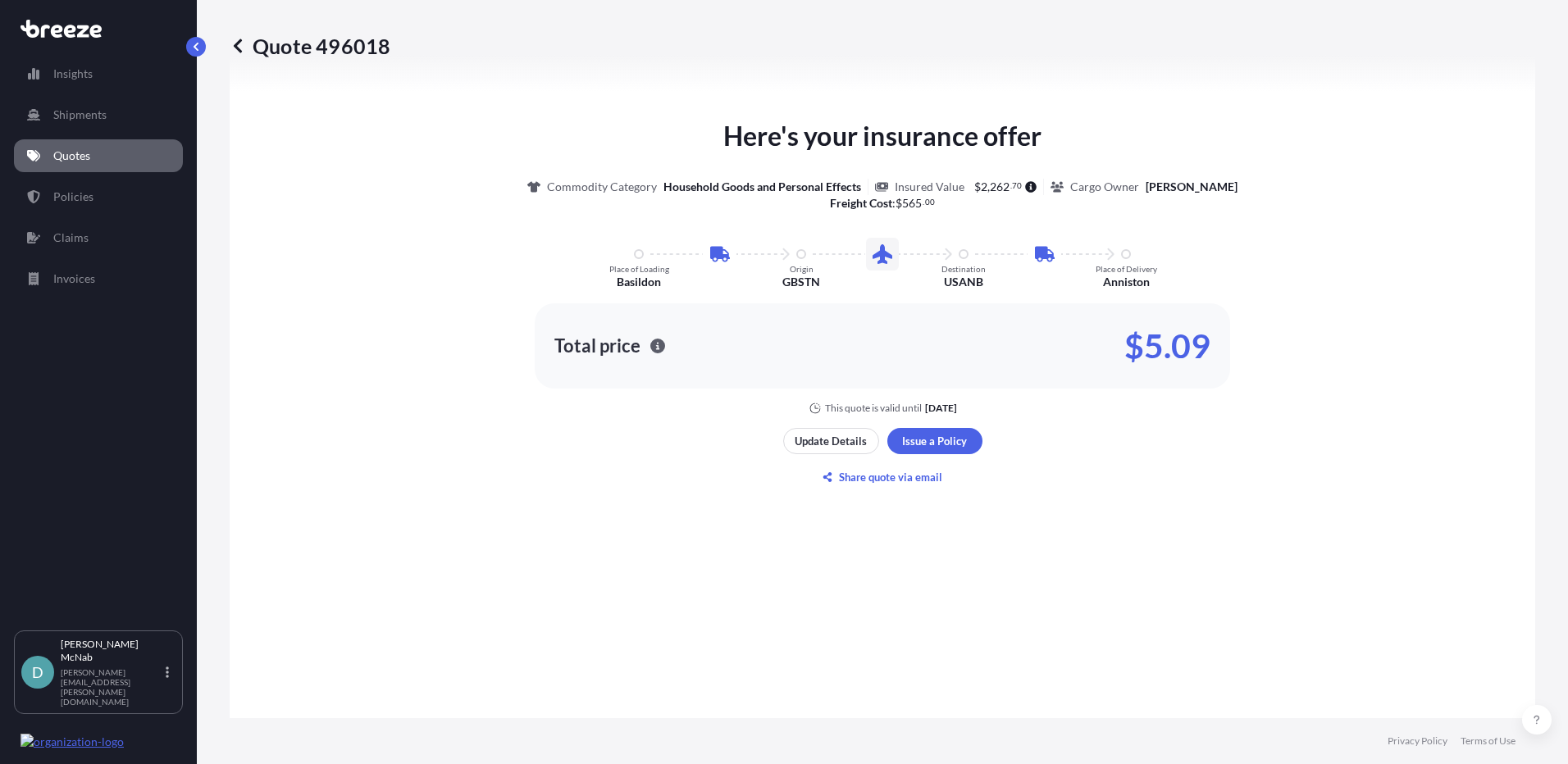
scroll to position [985, 0]
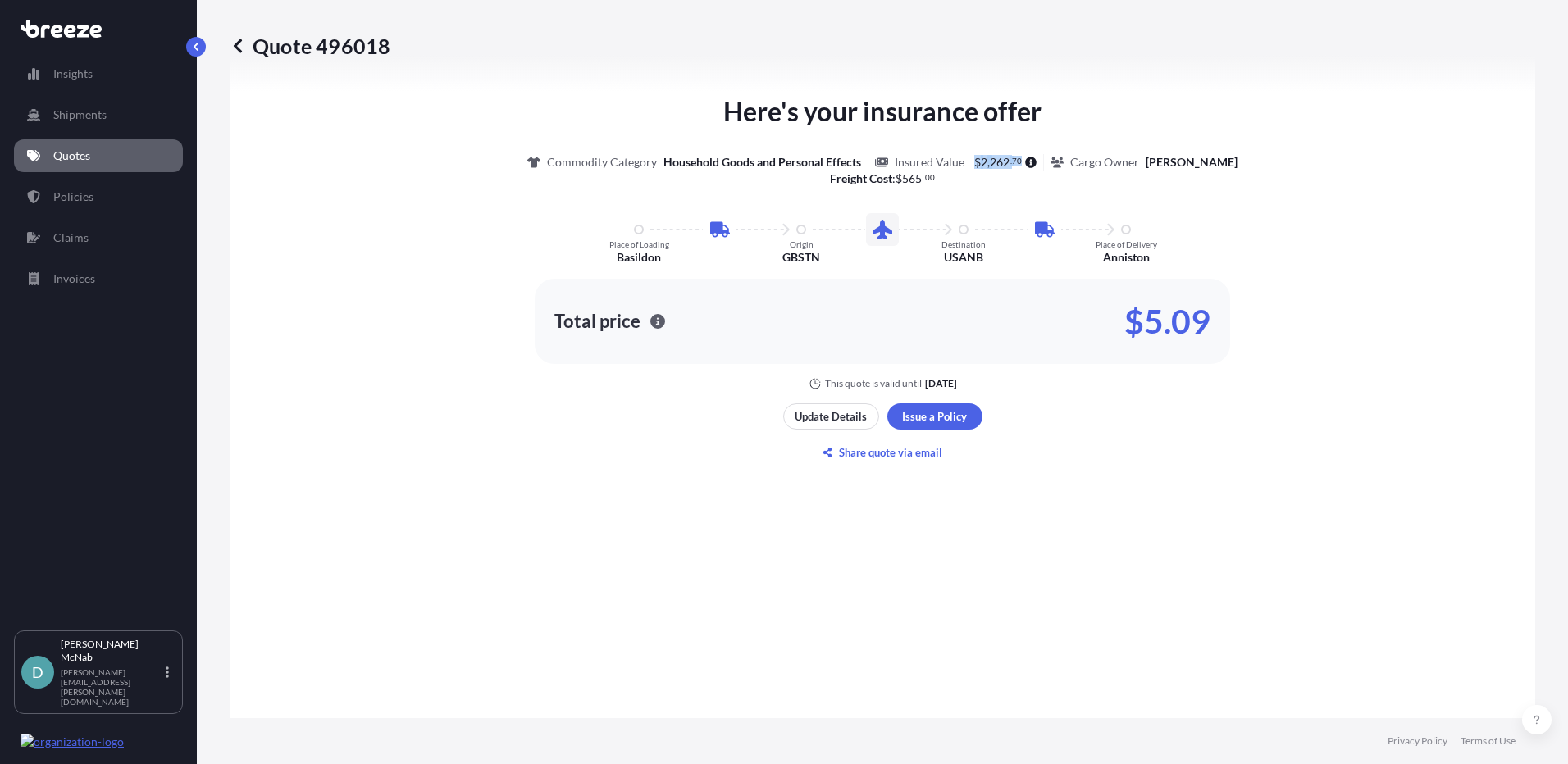
drag, startPoint x: 979, startPoint y: 160, endPoint x: 1032, endPoint y: 159, distance: 53.0
click at [1032, 159] on div "Insured Value $ 2 , 262 . 70" at bounding box center [959, 162] width 170 height 16
click at [1429, 306] on div "Here's your insurance offer Commodity Category Household Goods and Personal Eff…" at bounding box center [882, 241] width 1260 height 299
